Goal: Information Seeking & Learning: Understand process/instructions

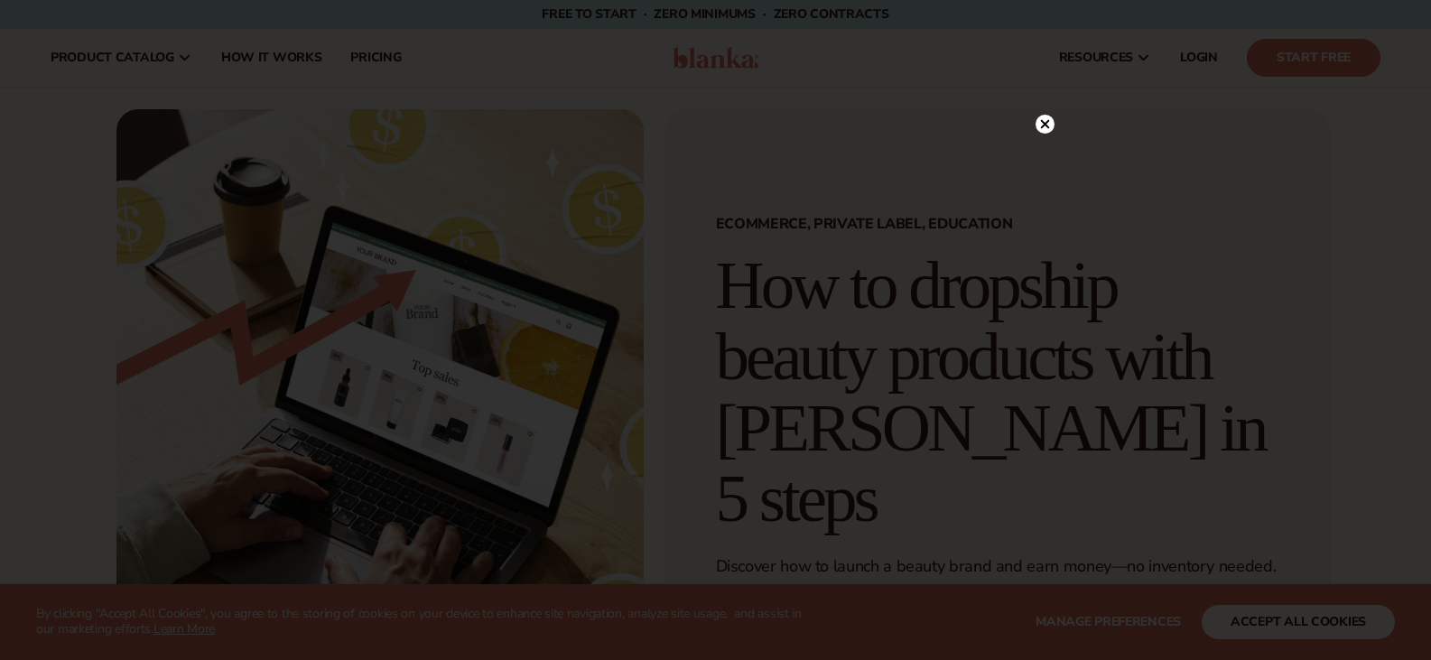
click at [1042, 122] on icon at bounding box center [1044, 124] width 9 height 9
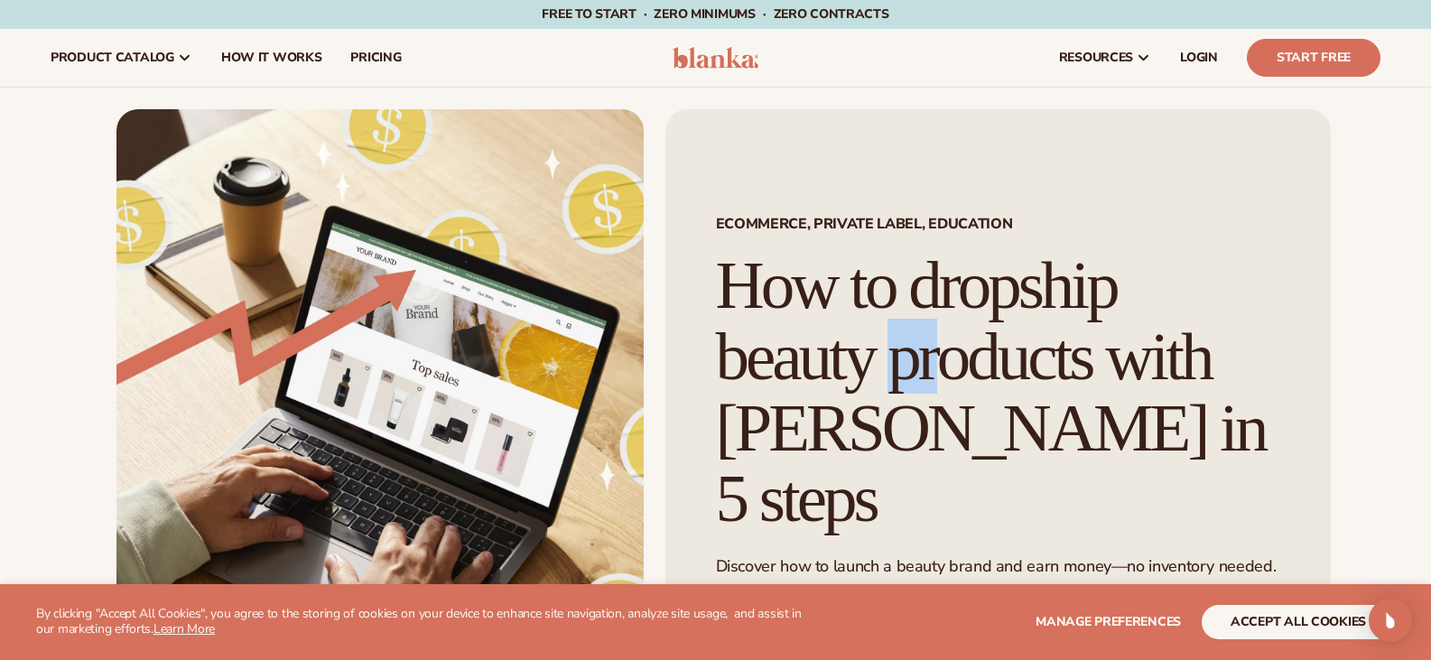
click at [1035, 301] on h1 "How to dropship beauty products with [PERSON_NAME] in 5 steps" at bounding box center [998, 392] width 564 height 284
click at [1072, 302] on h1 "How to dropship beauty products with [PERSON_NAME] in 5 steps" at bounding box center [998, 392] width 564 height 284
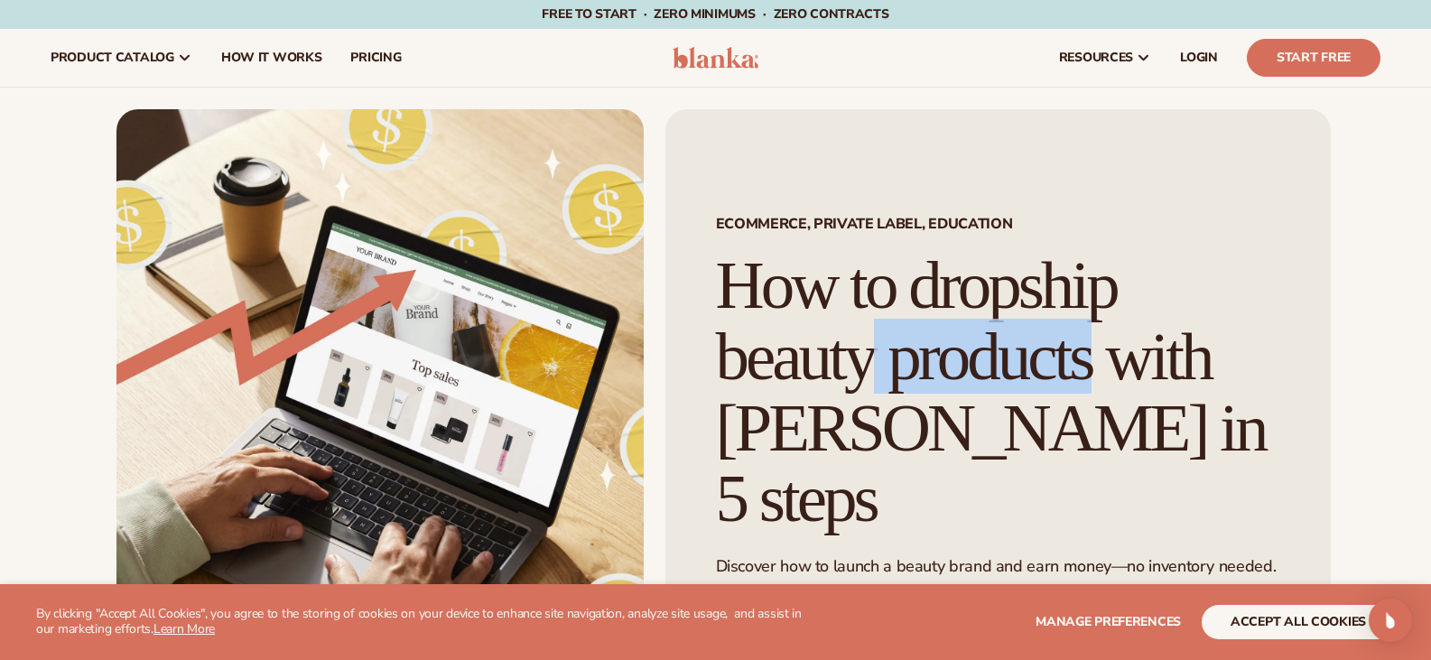
click at [1072, 302] on h1 "How to dropship beauty products with [PERSON_NAME] in 5 steps" at bounding box center [998, 392] width 564 height 284
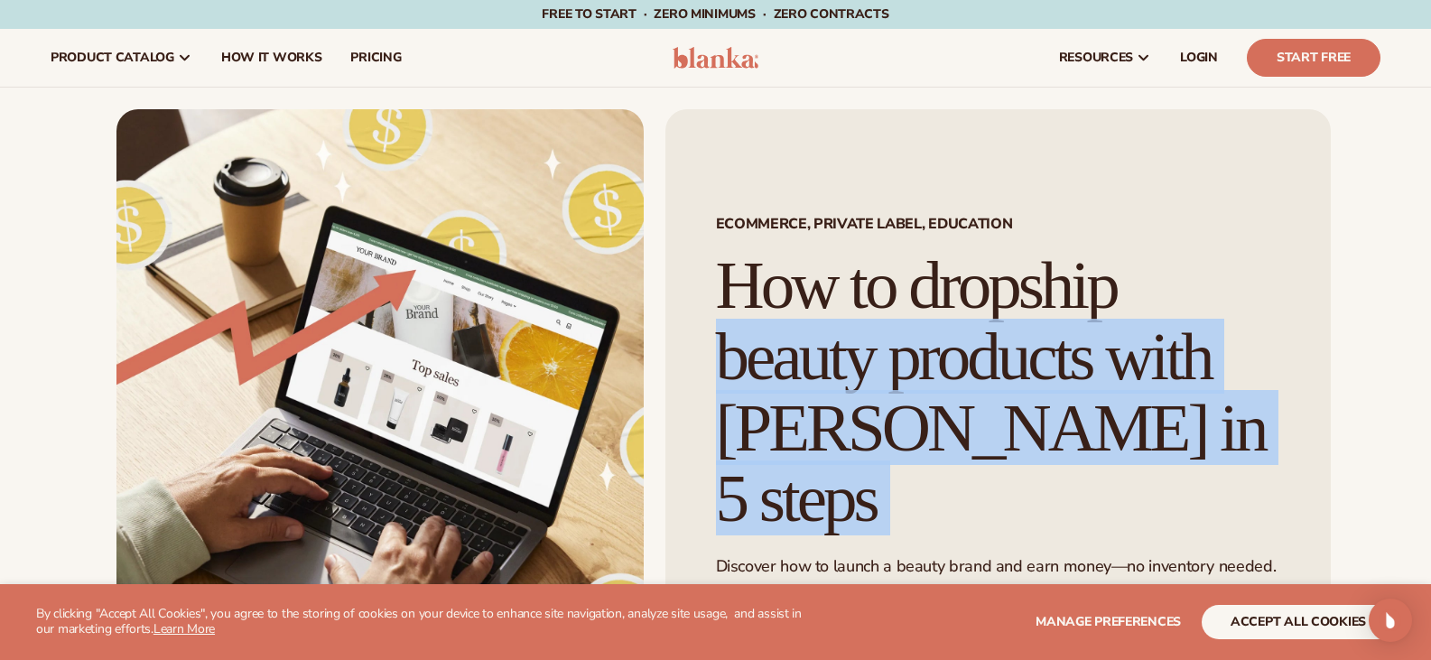
click at [1072, 302] on h1 "How to dropship beauty products with [PERSON_NAME] in 5 steps" at bounding box center [998, 392] width 564 height 284
click at [1113, 336] on h1 "How to dropship beauty products with [PERSON_NAME] in 5 steps" at bounding box center [998, 392] width 564 height 284
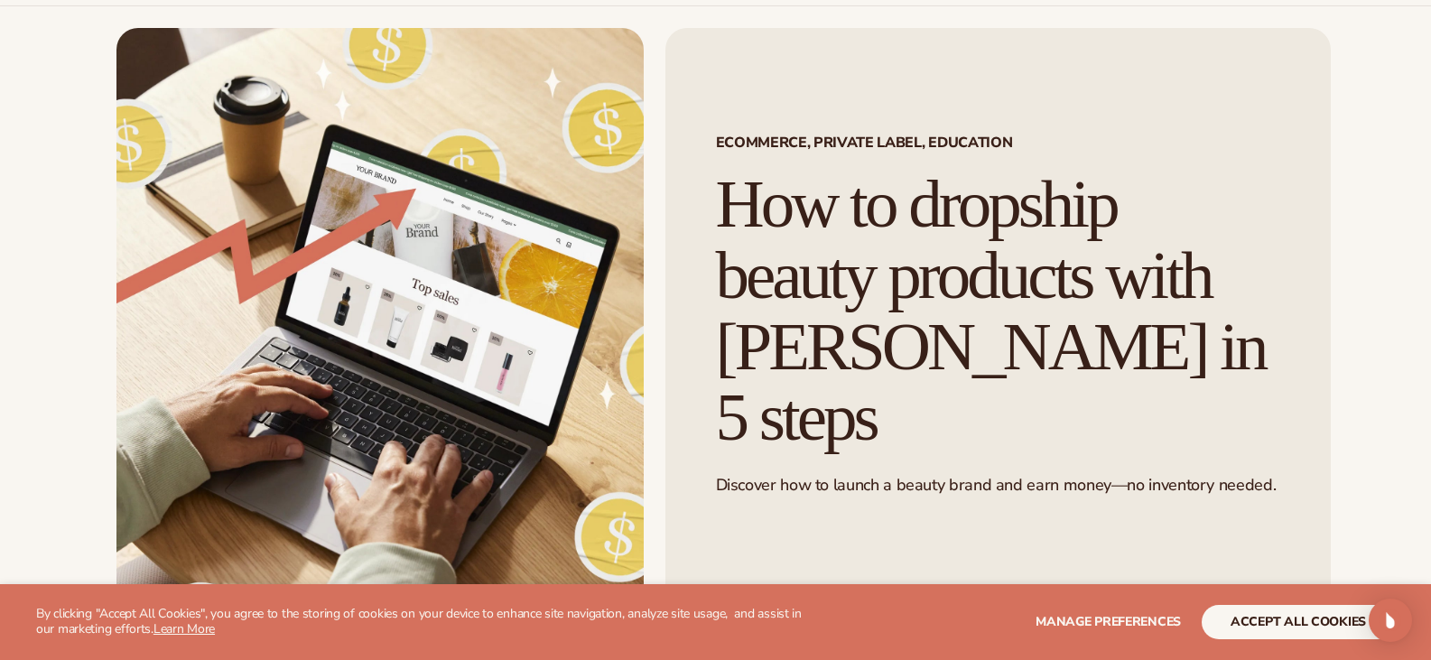
scroll to position [181, 0]
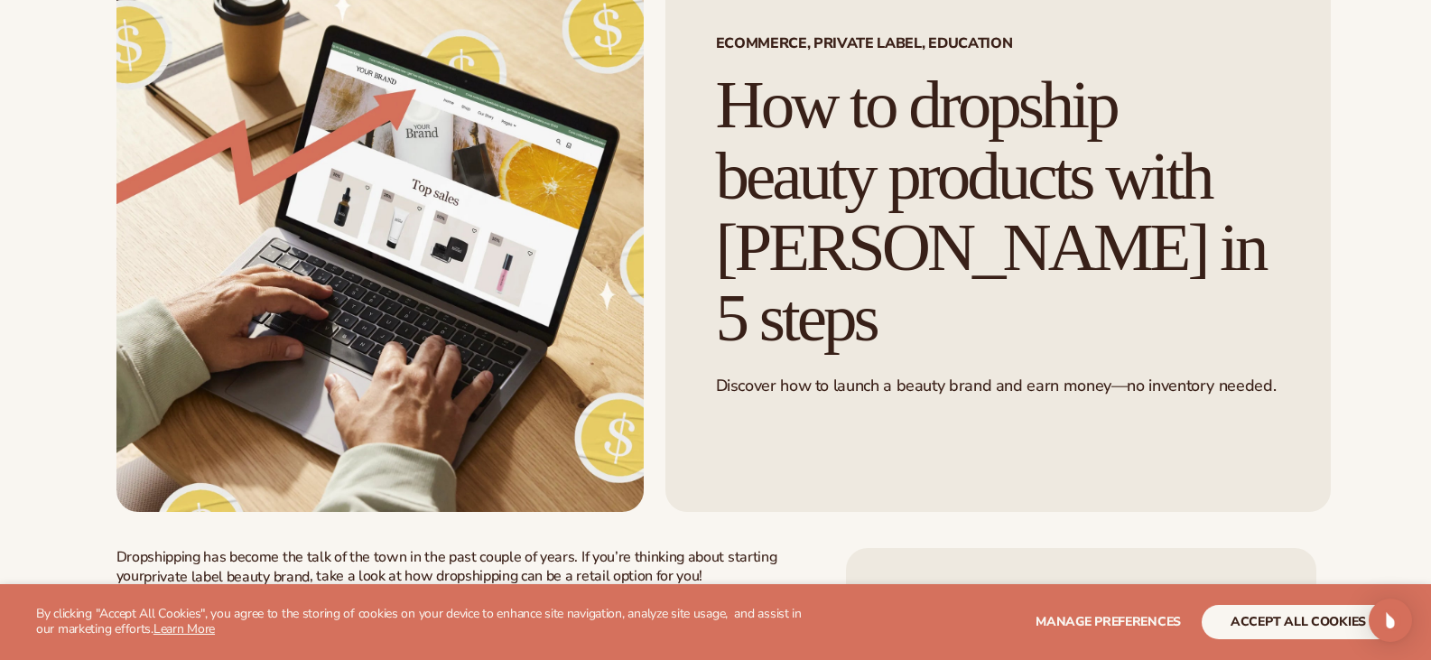
click at [1089, 252] on h1 "How to dropship beauty products with [PERSON_NAME] in 5 steps" at bounding box center [998, 212] width 564 height 284
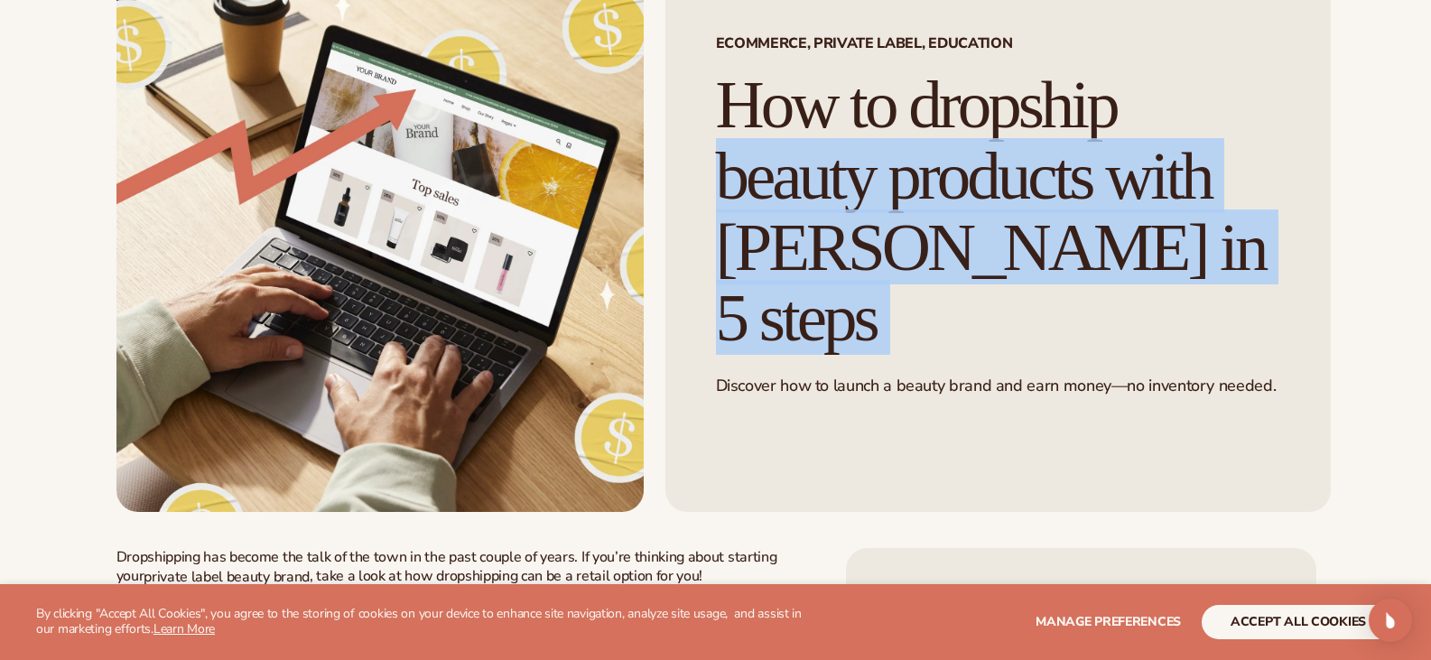
click at [1089, 252] on h1 "How to dropship beauty products with [PERSON_NAME] in 5 steps" at bounding box center [998, 212] width 564 height 284
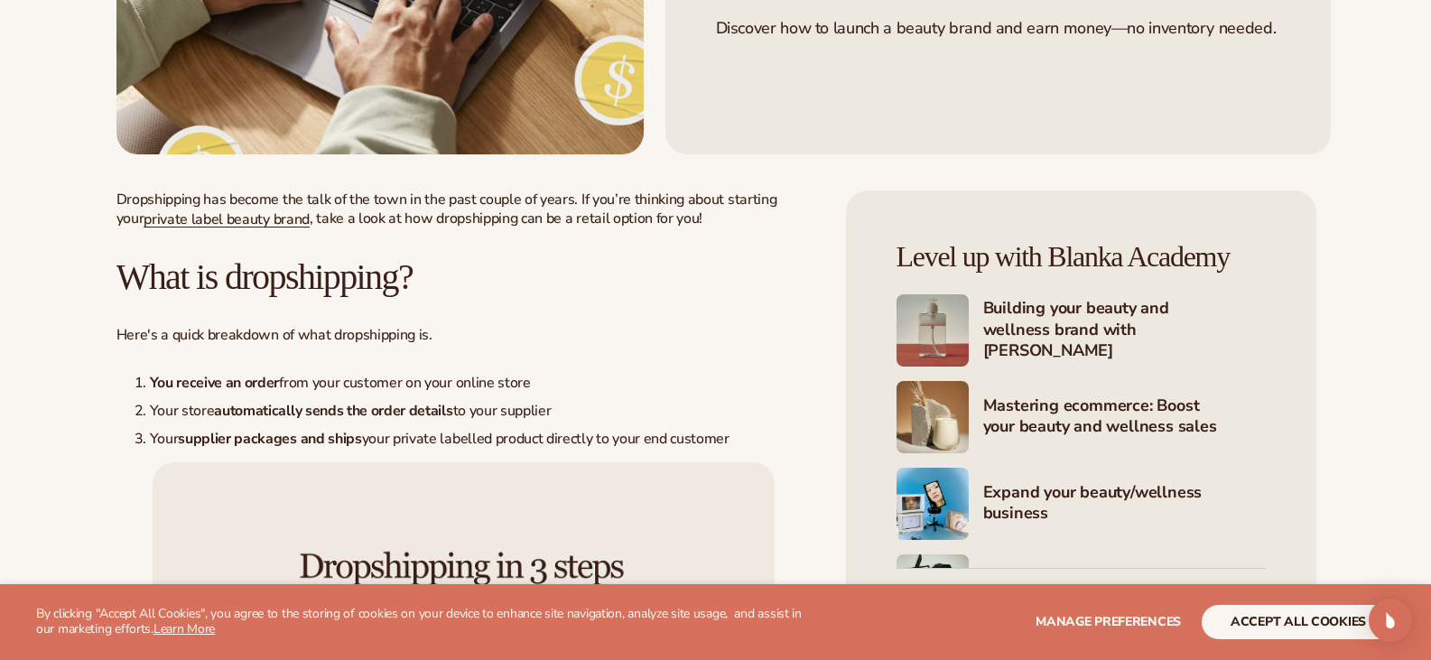
scroll to position [542, 0]
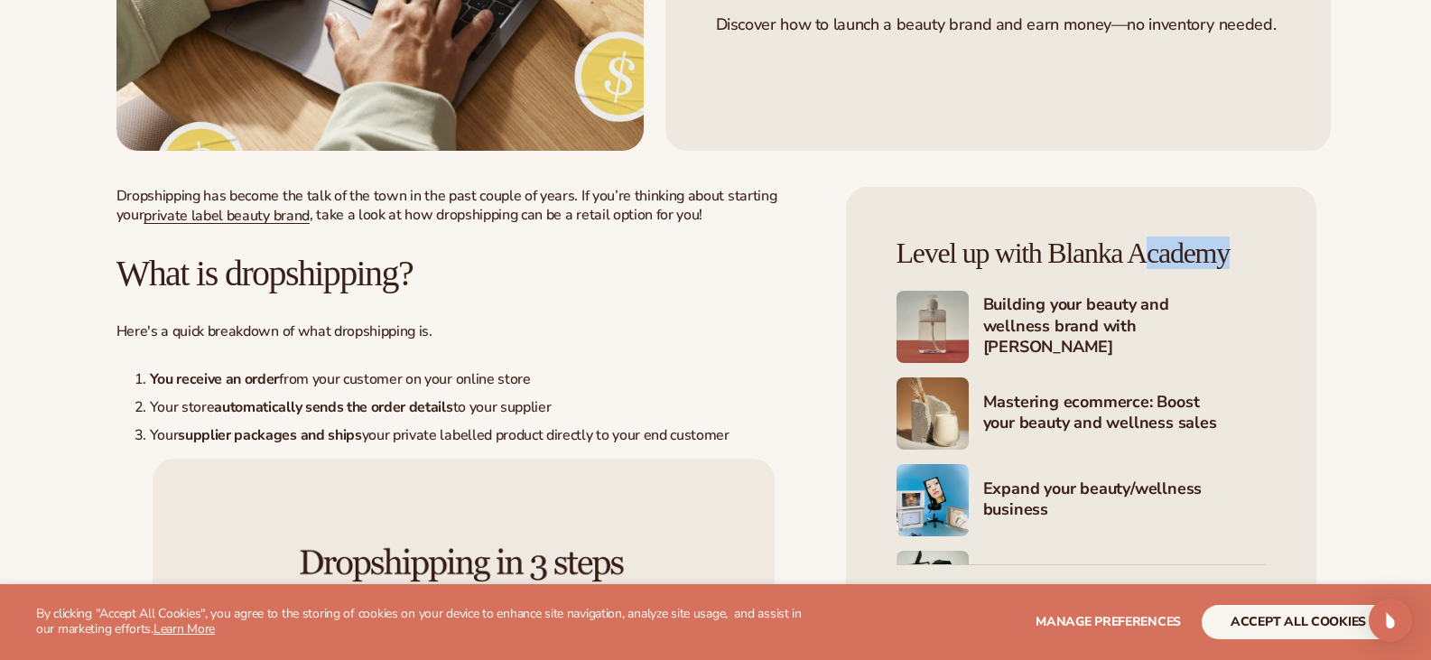
drag, startPoint x: 1021, startPoint y: 249, endPoint x: 1055, endPoint y: 249, distance: 34.3
click at [1049, 249] on h4 "Level up with Blanka Academy" at bounding box center [1080, 253] width 369 height 32
click at [1083, 246] on h4 "Level up with Blanka Academy" at bounding box center [1080, 253] width 369 height 32
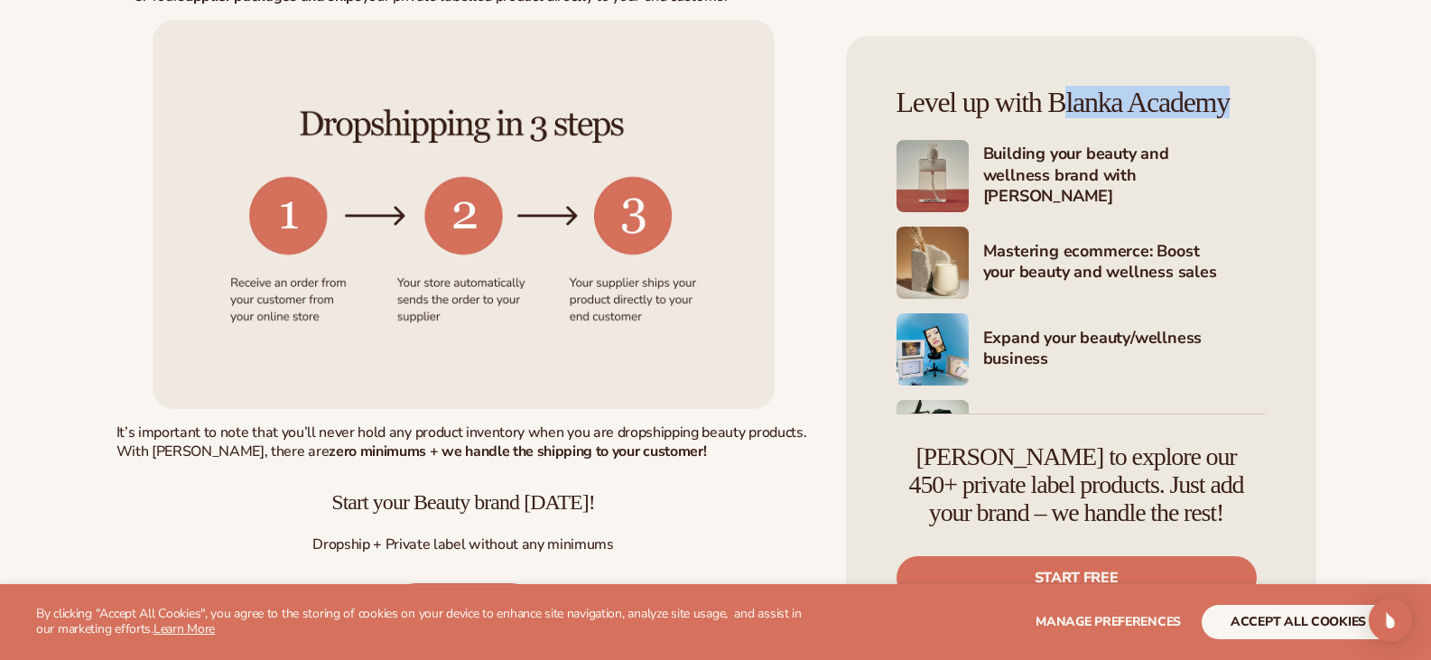
scroll to position [1264, 0]
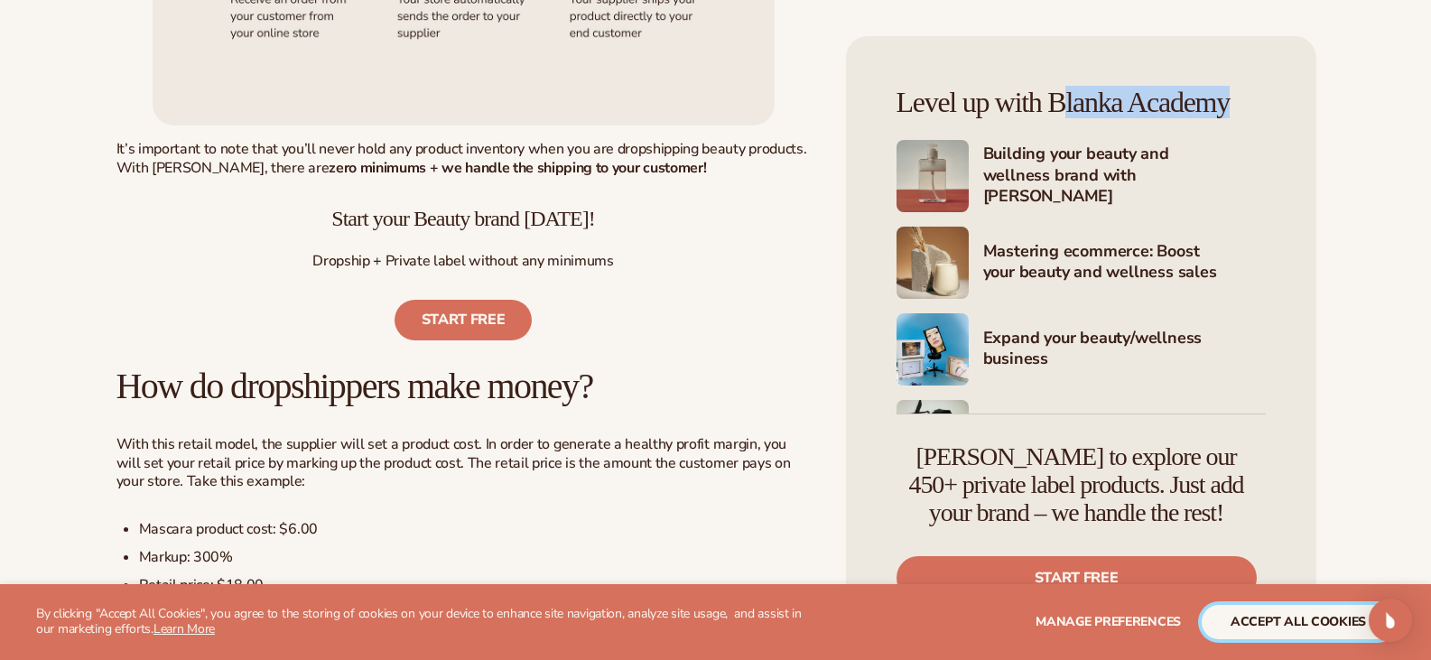
click at [1274, 622] on button "accept all cookies" at bounding box center [1297, 622] width 193 height 34
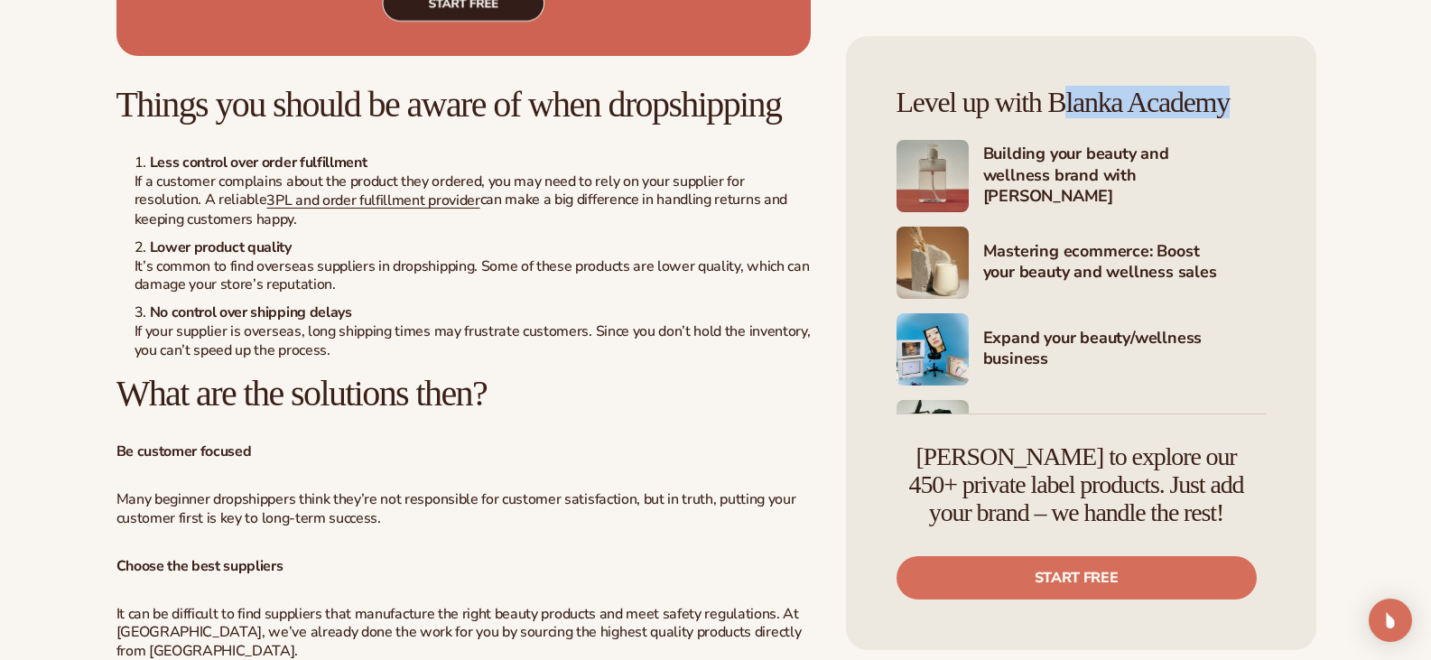
scroll to position [3250, 0]
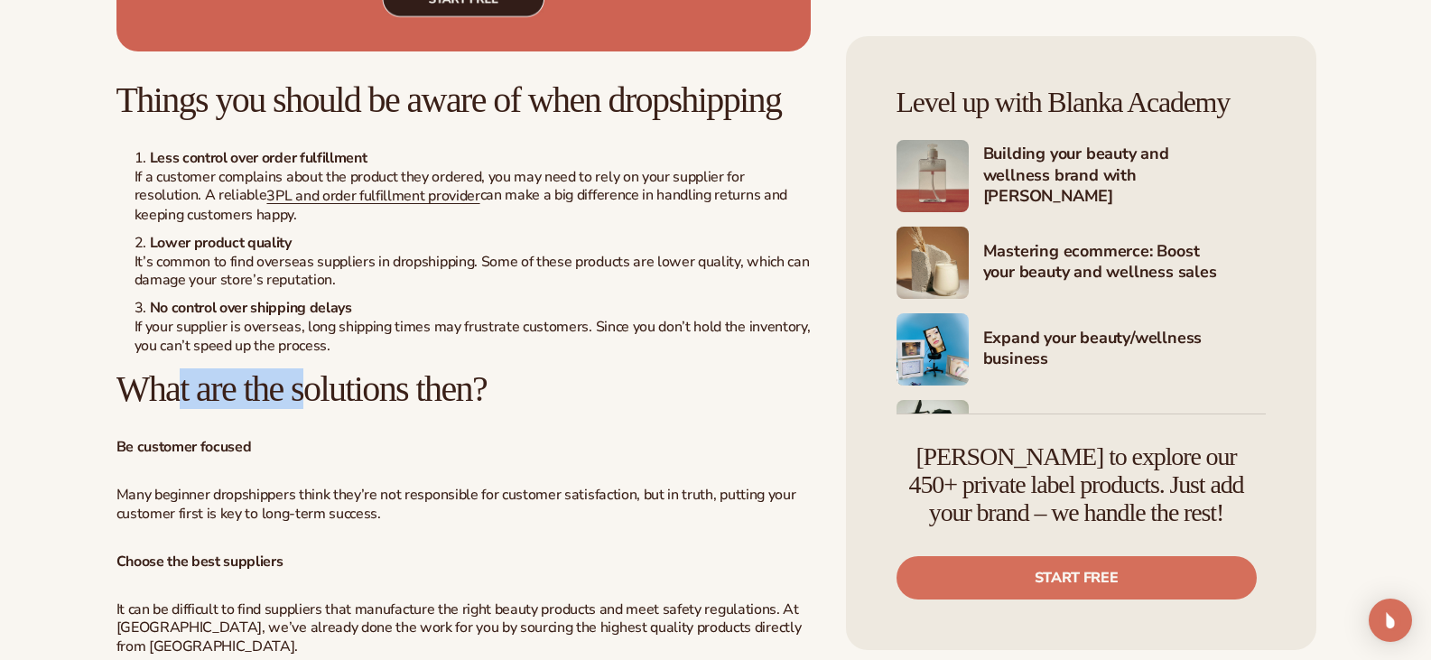
drag, startPoint x: 247, startPoint y: 414, endPoint x: 373, endPoint y: 422, distance: 125.7
click at [361, 409] on h2 "What are the solutions then?" at bounding box center [463, 389] width 694 height 40
click at [403, 409] on h2 "What are the solutions then?" at bounding box center [463, 389] width 694 height 40
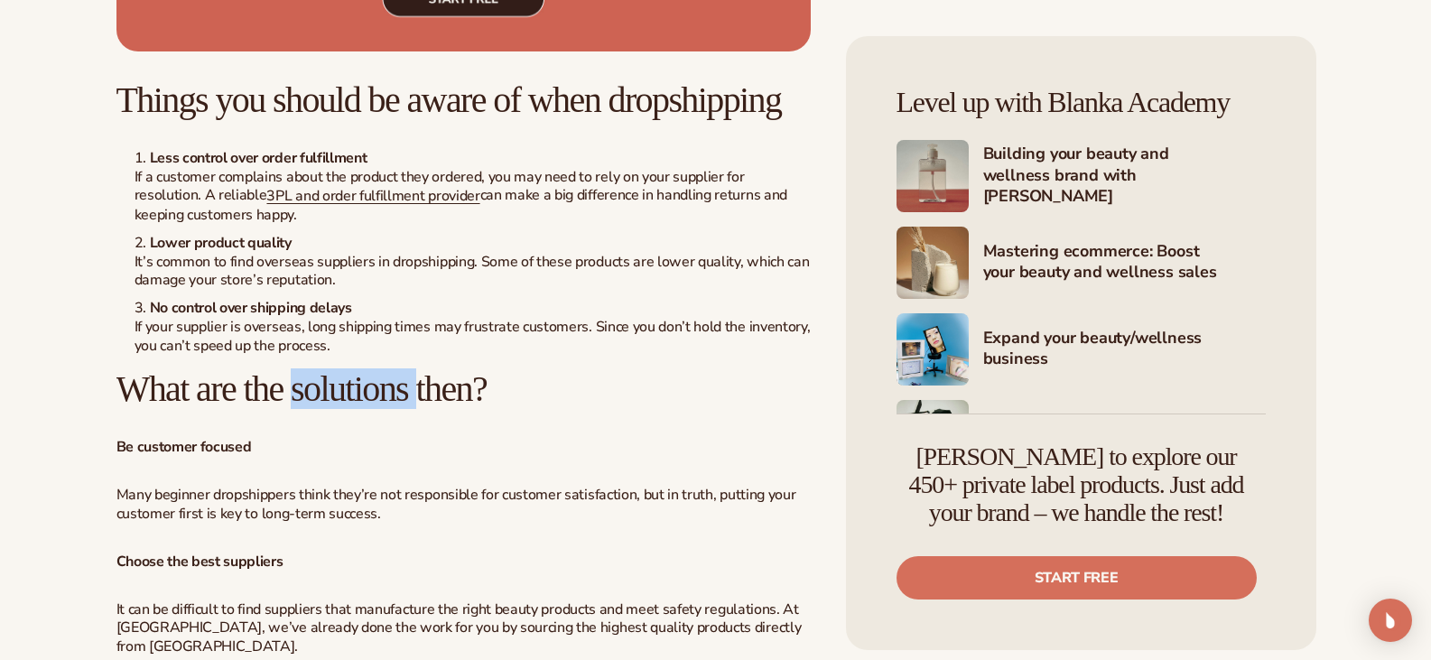
click at [403, 409] on h2 "What are the solutions then?" at bounding box center [463, 389] width 694 height 40
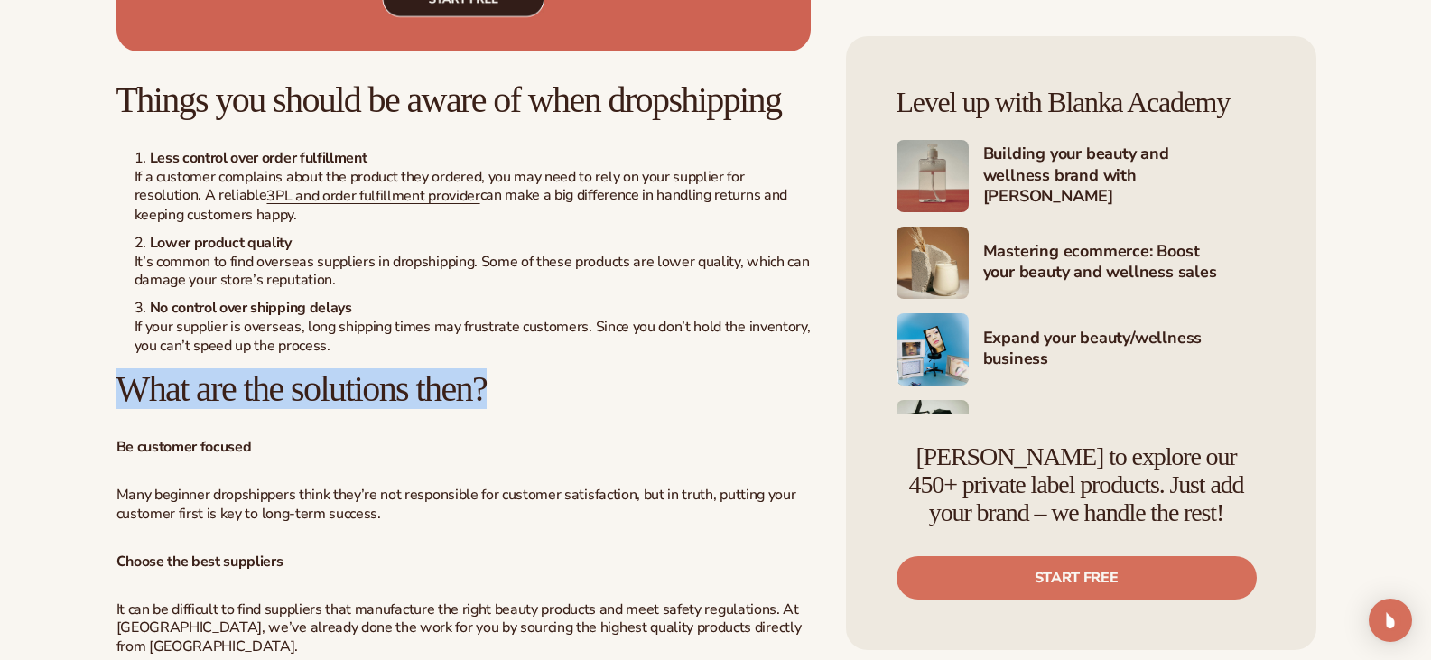
click at [403, 409] on h2 "What are the solutions then?" at bounding box center [463, 389] width 694 height 40
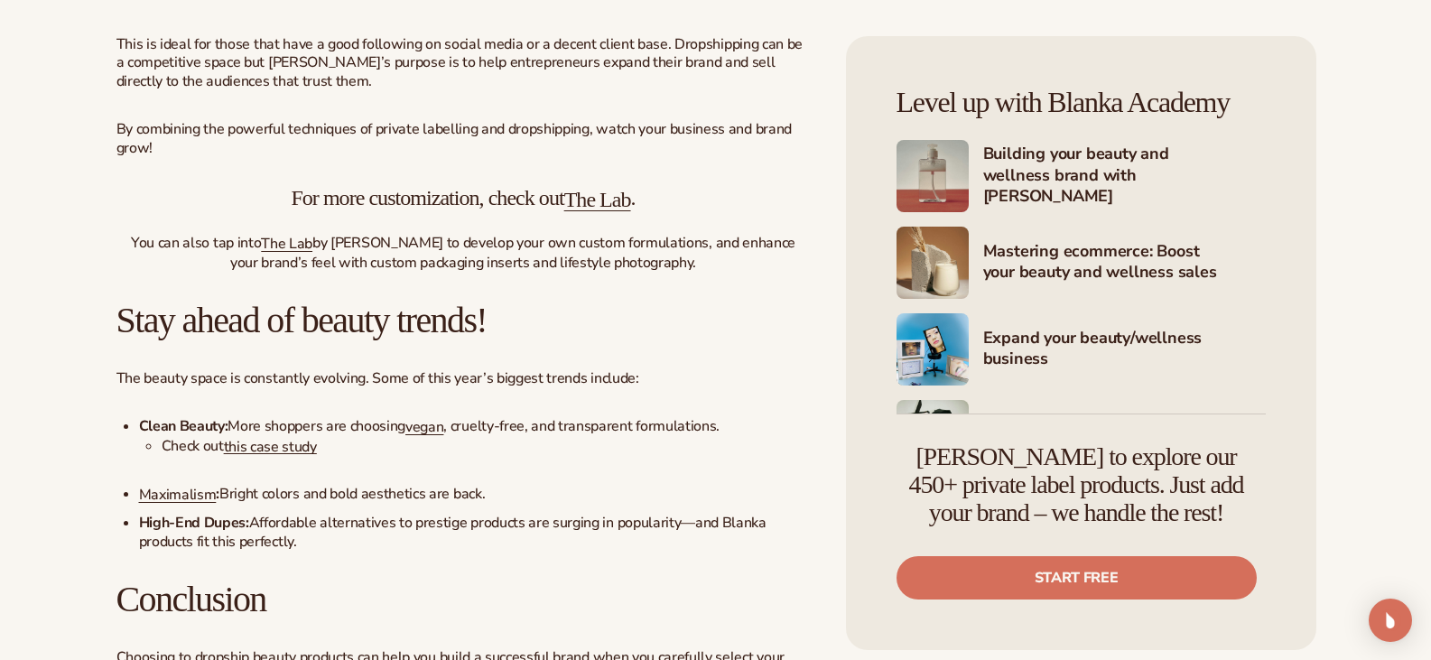
scroll to position [5506, 0]
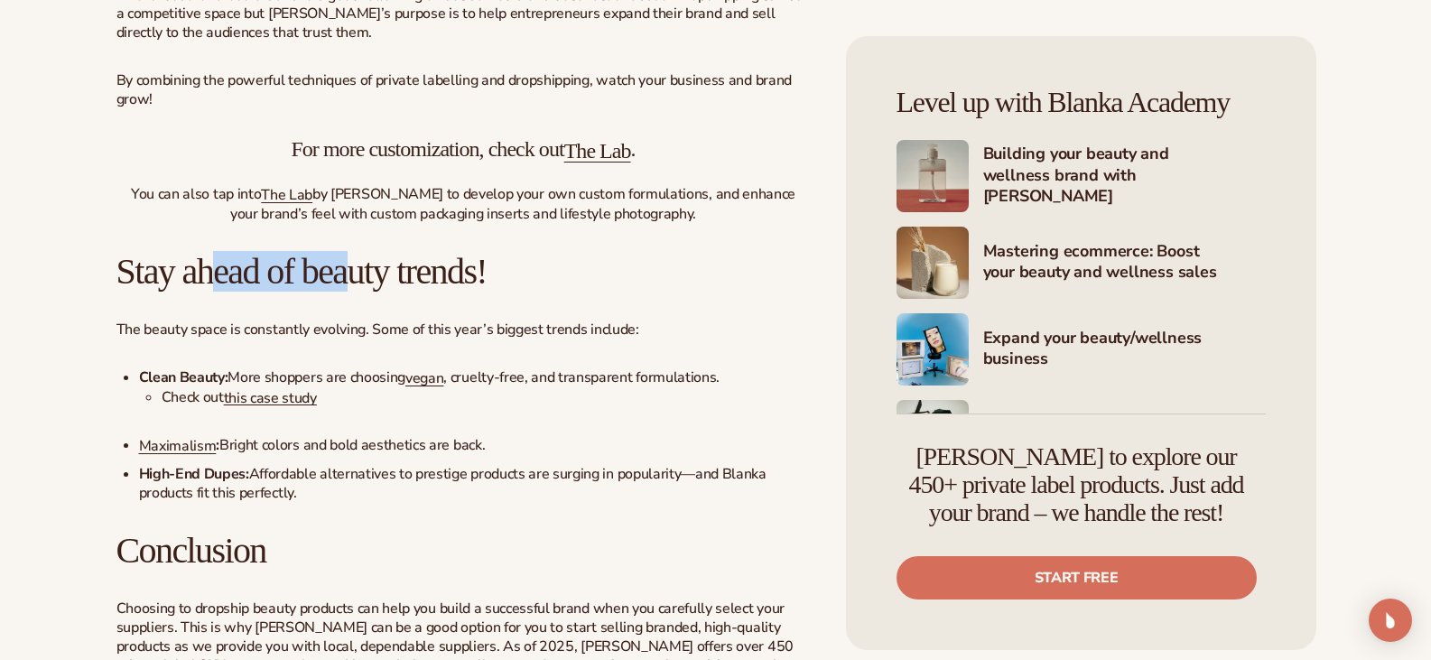
drag, startPoint x: 229, startPoint y: 301, endPoint x: 403, endPoint y: 315, distance: 174.7
click at [396, 292] on h2 "Stay ahead of beauty trends!" at bounding box center [463, 272] width 694 height 40
click at [403, 292] on h2 "Stay ahead of beauty trends!" at bounding box center [463, 272] width 694 height 40
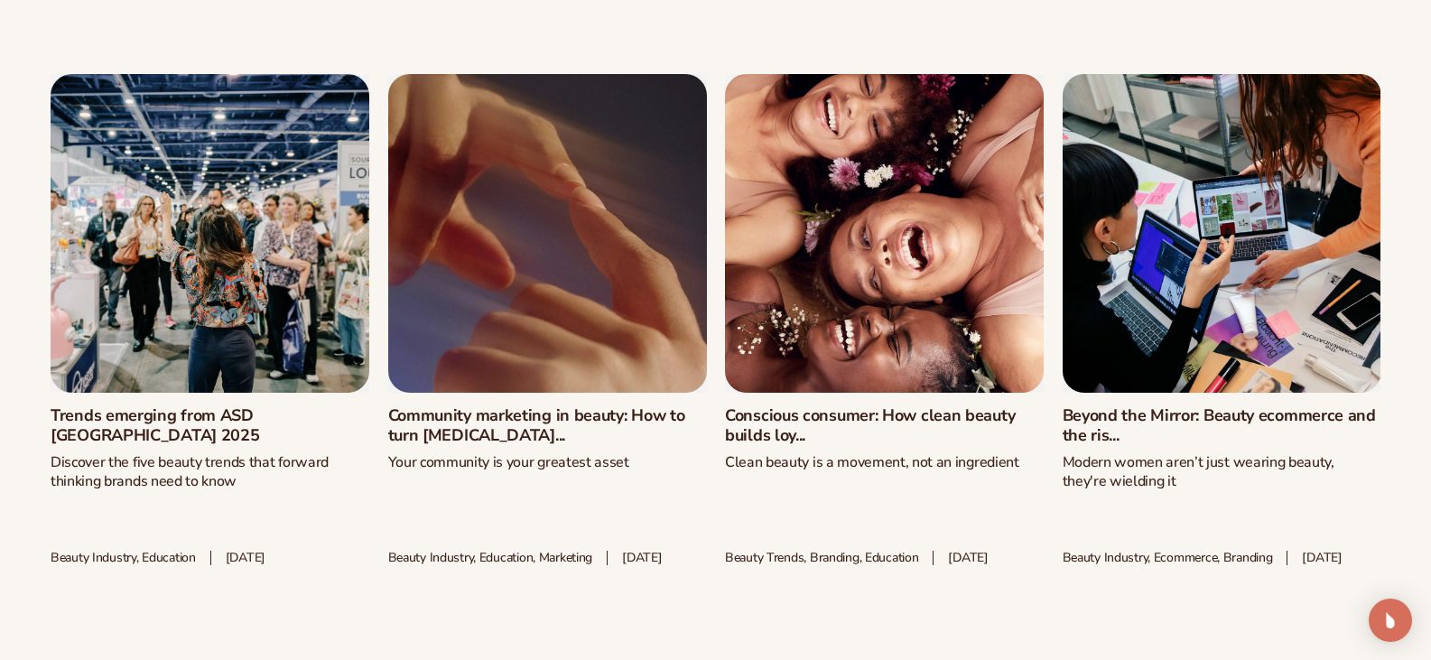
scroll to position [7221, 0]
